Goal: Transaction & Acquisition: Purchase product/service

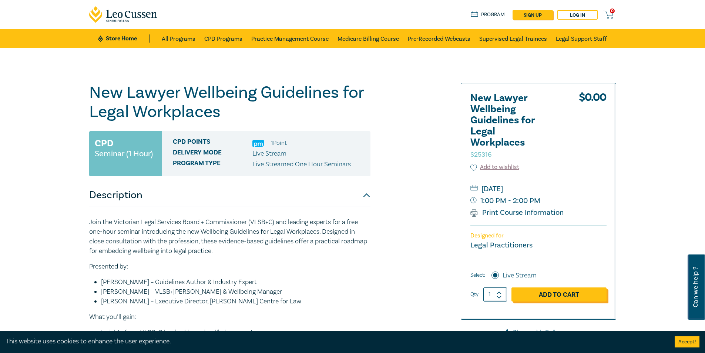
click at [539, 294] on link "Add to Cart" at bounding box center [558, 294] width 95 height 14
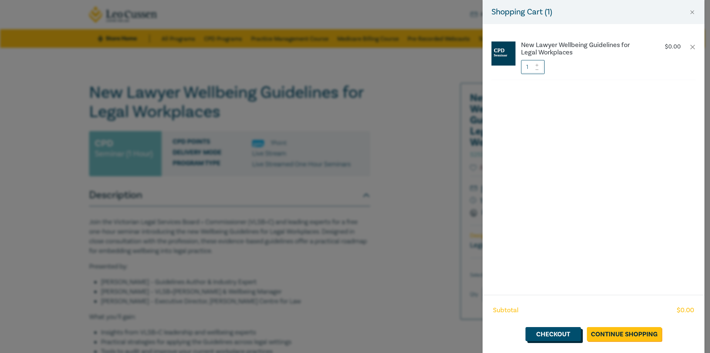
click at [541, 335] on link "Checkout" at bounding box center [554, 334] width 56 height 14
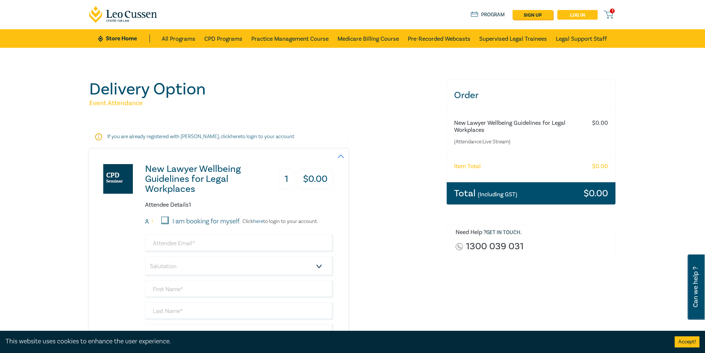
click at [569, 16] on link "Log in" at bounding box center [577, 15] width 40 height 10
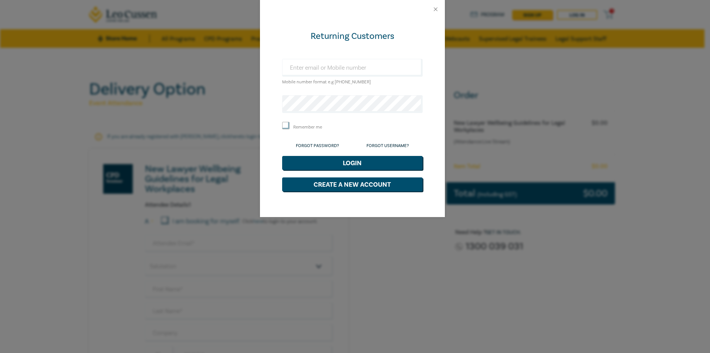
click at [308, 80] on small "Mobile number format e.g [PHONE_NUMBER]" at bounding box center [326, 82] width 89 height 6
click at [309, 67] on input "text" at bounding box center [352, 68] width 141 height 18
type input "[PERSON_NAME][EMAIL_ADDRESS][DOMAIN_NAME]"
click at [338, 161] on button "Login" at bounding box center [352, 163] width 141 height 14
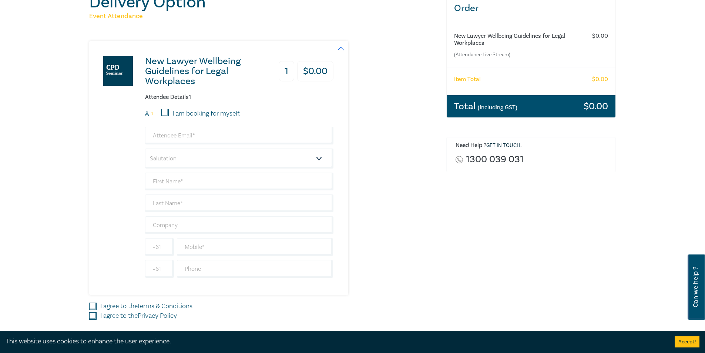
scroll to position [148, 0]
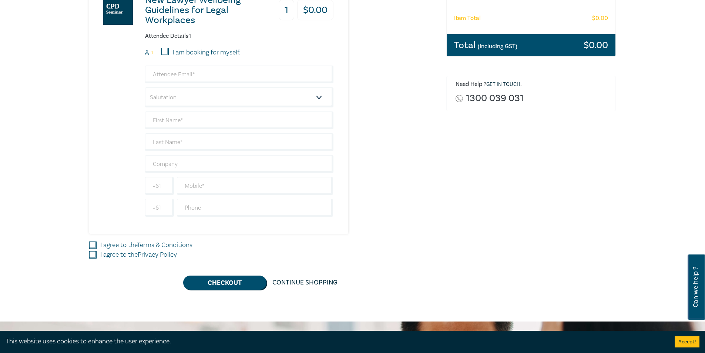
click at [164, 52] on input "I am booking for myself." at bounding box center [164, 51] width 7 height 7
checkbox input "true"
type input "[PERSON_NAME][EMAIL_ADDRESS][DOMAIN_NAME]"
type input "Paul"
type input "Horvath"
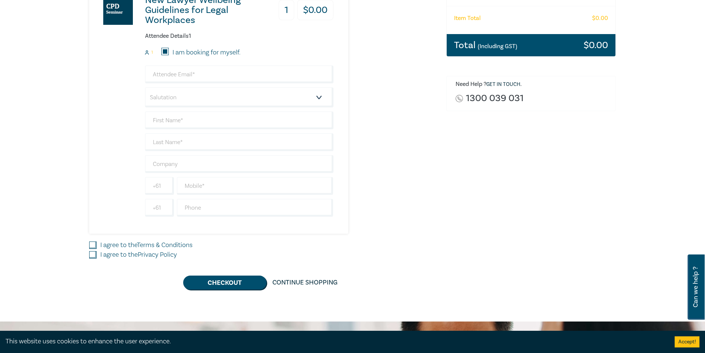
type input "PH Solicitor"
type input "411049590"
click at [90, 248] on input "I agree to the Terms & Conditions" at bounding box center [92, 244] width 7 height 7
checkbox input "true"
click at [93, 255] on input "I agree to the Privacy Policy" at bounding box center [92, 254] width 7 height 7
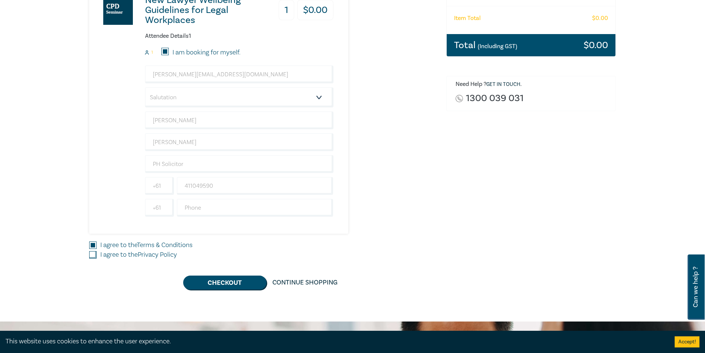
checkbox input "true"
click at [225, 283] on button "Checkout" at bounding box center [224, 282] width 83 height 14
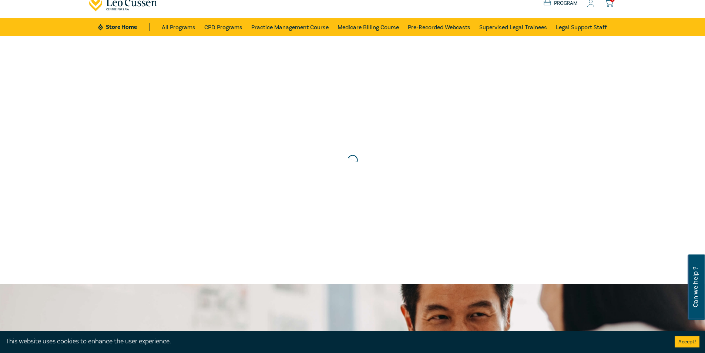
scroll to position [0, 0]
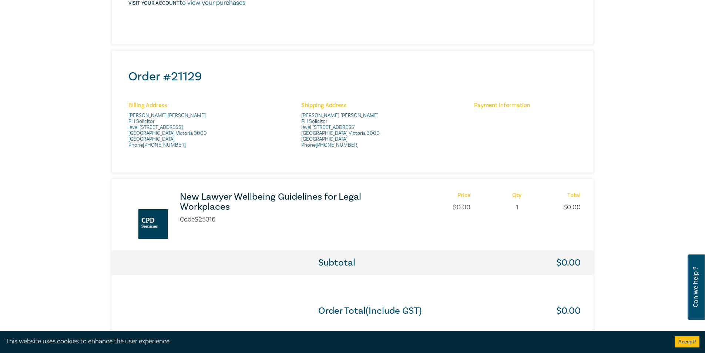
scroll to position [222, 0]
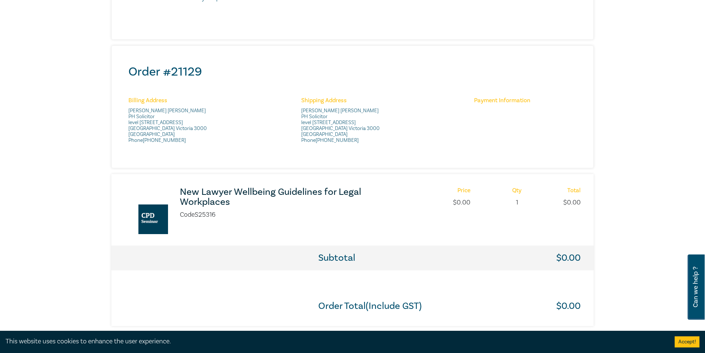
click at [266, 191] on h3 "New Lawyer Wellbeing Guidelines for Legal Workplaces" at bounding box center [278, 197] width 196 height 20
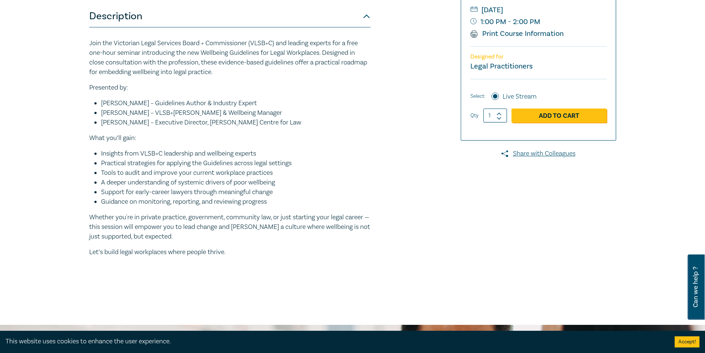
scroll to position [185, 0]
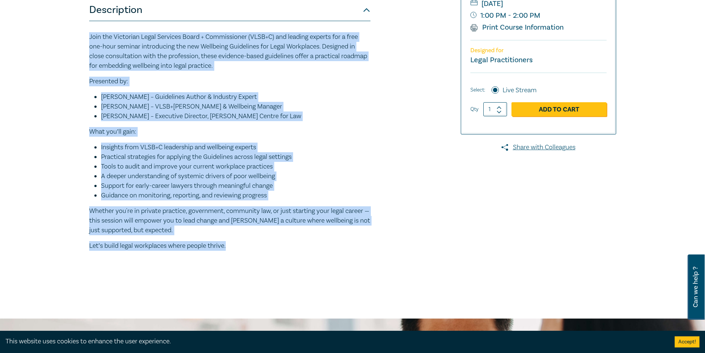
drag, startPoint x: 88, startPoint y: 34, endPoint x: 266, endPoint y: 243, distance: 274.3
click at [266, 243] on div "New Lawyer Wellbeing Guidelines for Legal Workplaces S25316 CPD Seminar (1 Hour…" at bounding box center [263, 90] width 357 height 385
copy div "Join the Victorian Legal Services Board + Commissioner (VLSB+C) and leading exp…"
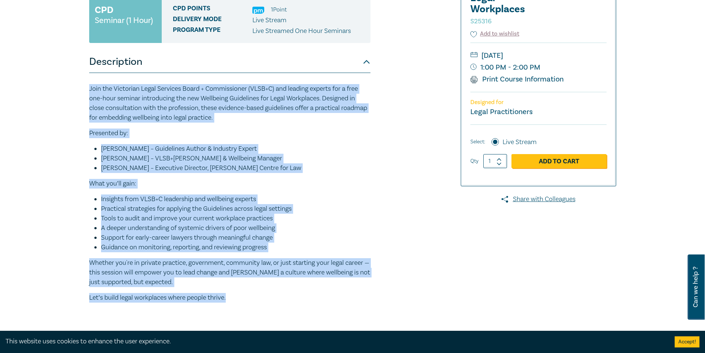
scroll to position [74, 0]
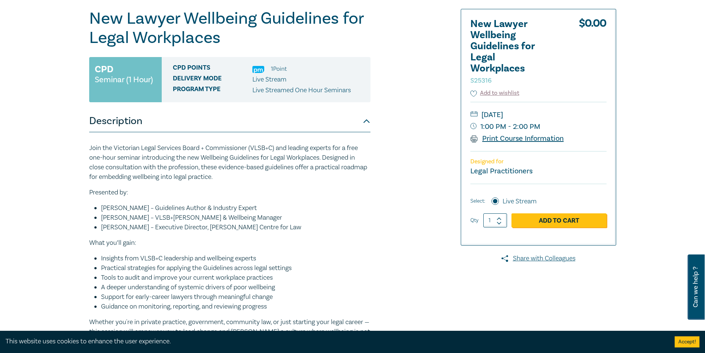
click at [497, 141] on link "Print Course Information" at bounding box center [517, 139] width 94 height 10
click at [514, 139] on link "Print Course Information" at bounding box center [517, 139] width 94 height 10
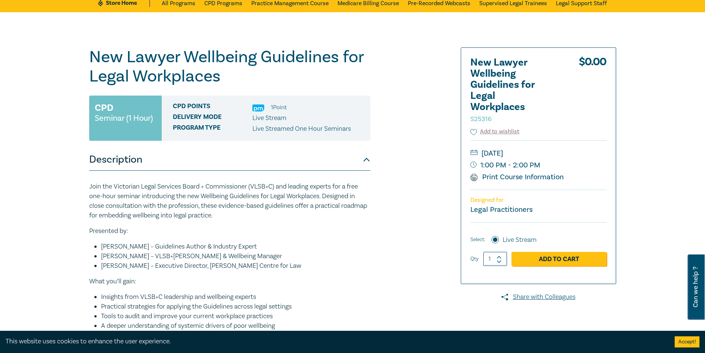
scroll to position [0, 0]
